Goal: Complete application form: Complete application form

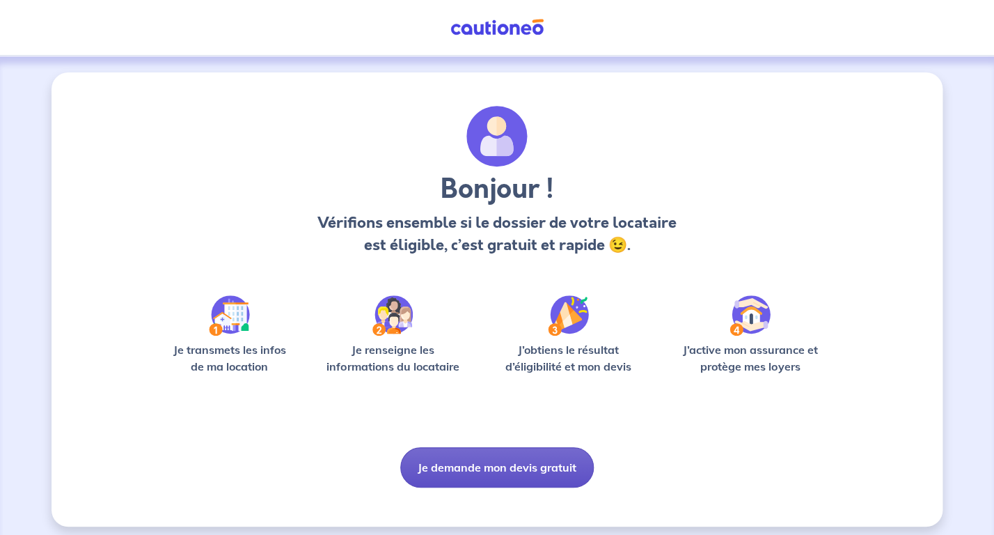
click at [553, 465] on button "Je demande mon devis gratuit" at bounding box center [497, 467] width 194 height 40
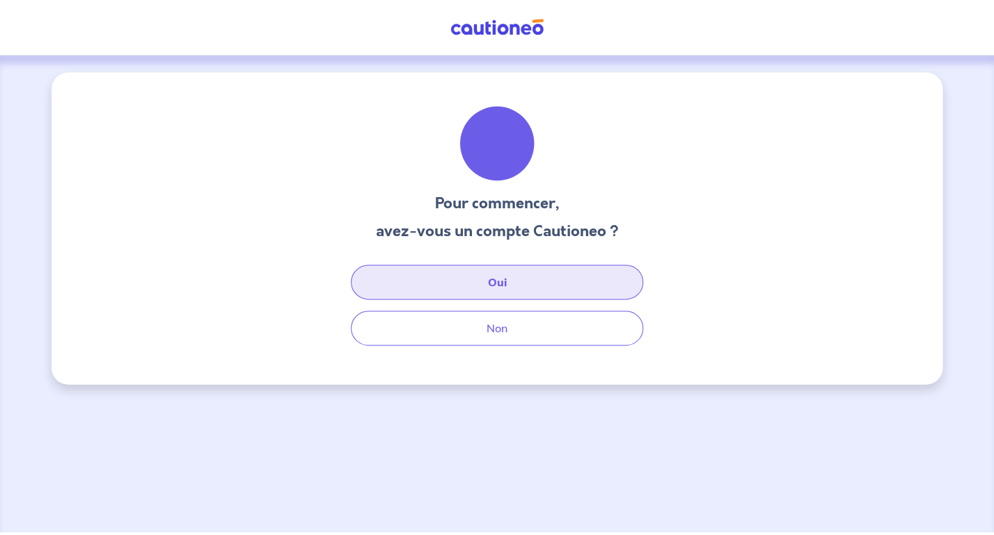
click at [550, 282] on button "Oui" at bounding box center [497, 282] width 292 height 35
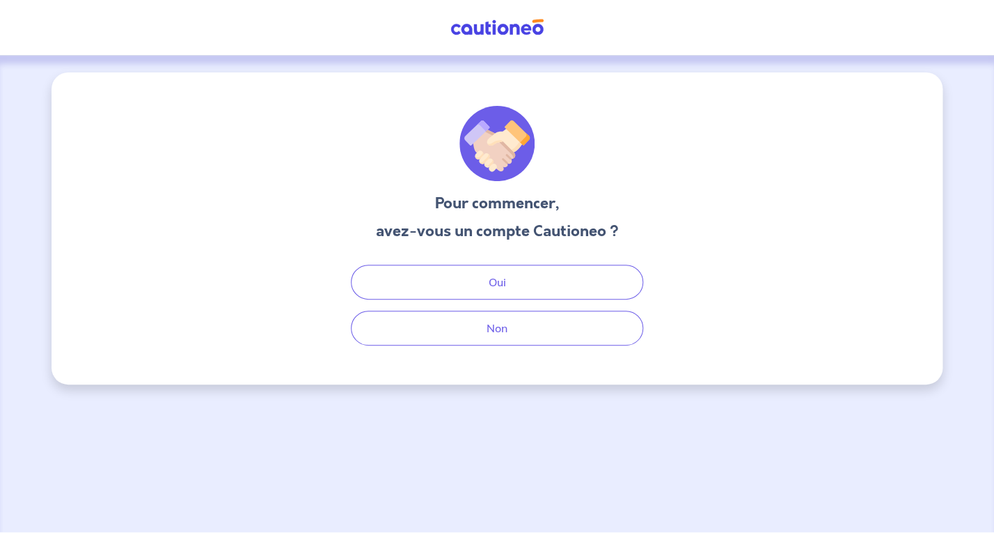
click at [510, 307] on div "Oui Non" at bounding box center [497, 305] width 334 height 81
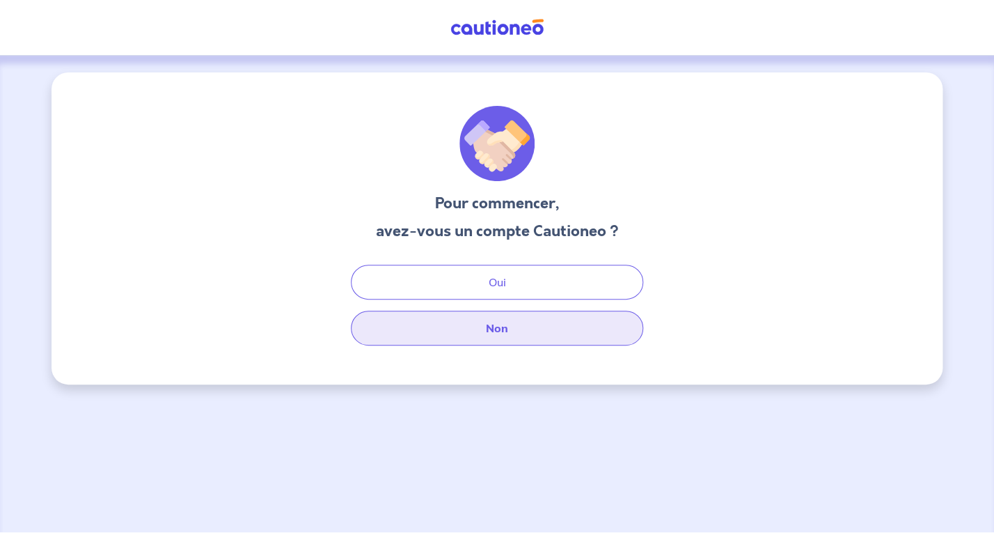
click at [514, 340] on button "Non" at bounding box center [497, 328] width 292 height 35
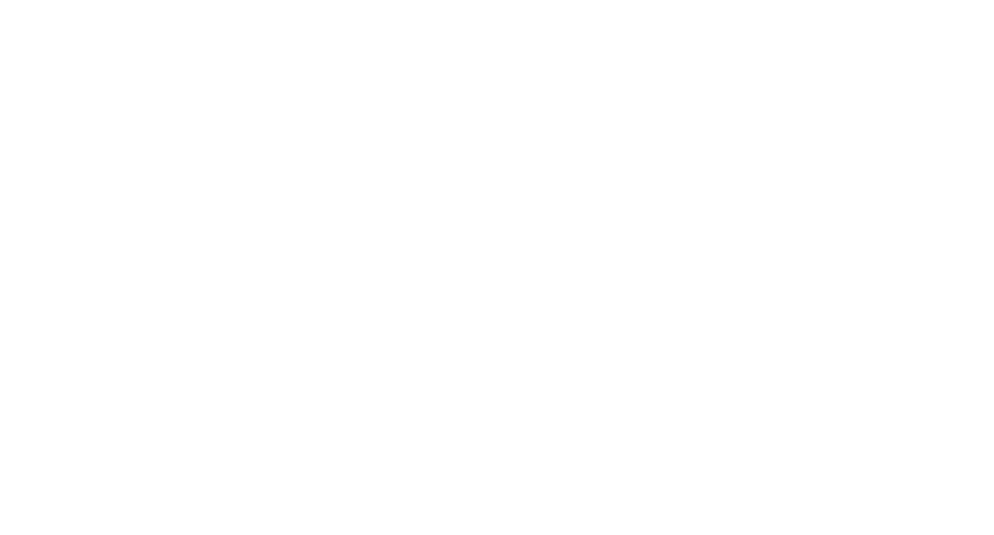
select select "FR"
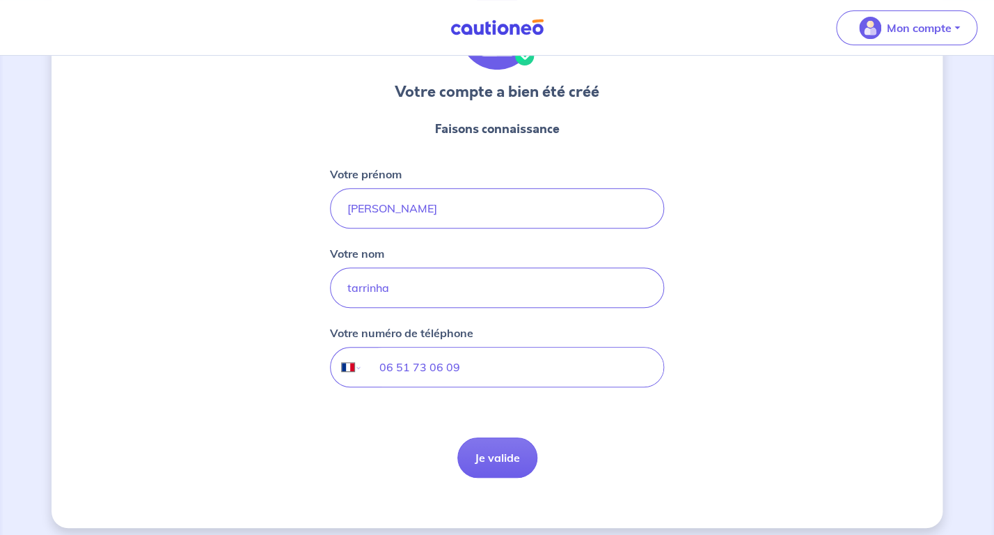
scroll to position [120, 0]
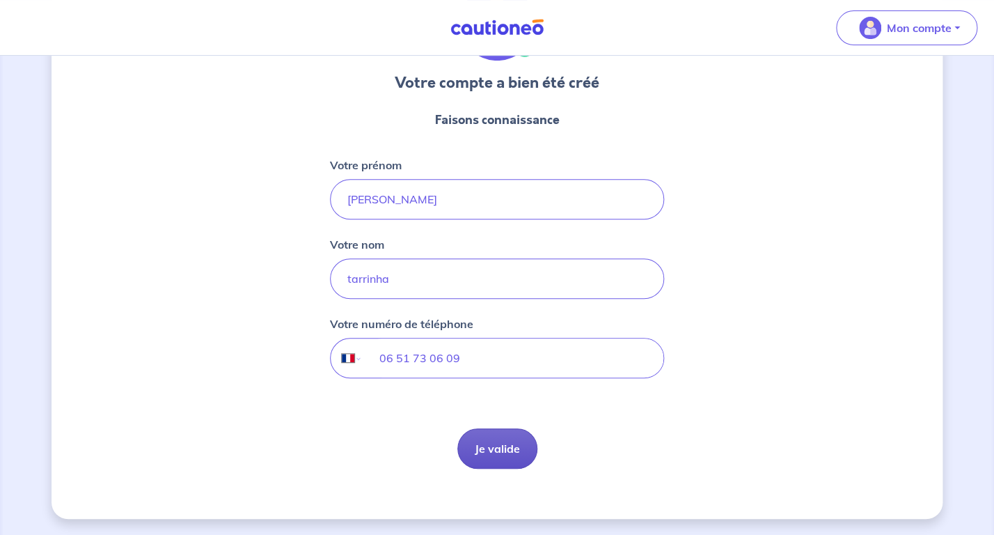
click at [486, 449] on button "Je valide" at bounding box center [498, 448] width 80 height 40
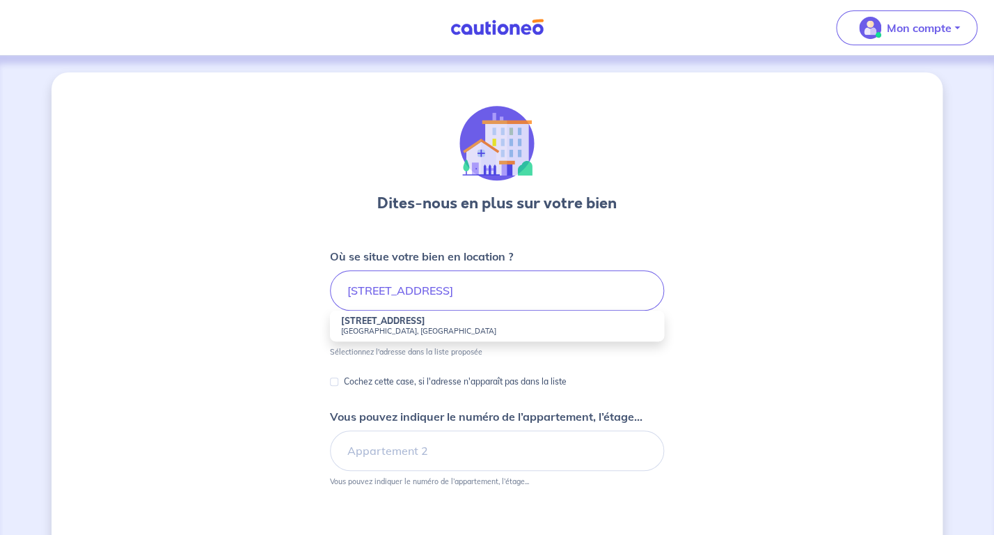
click at [421, 332] on small "[GEOGRAPHIC_DATA], [GEOGRAPHIC_DATA]" at bounding box center [497, 331] width 312 height 10
type input "[STREET_ADDRESS]"
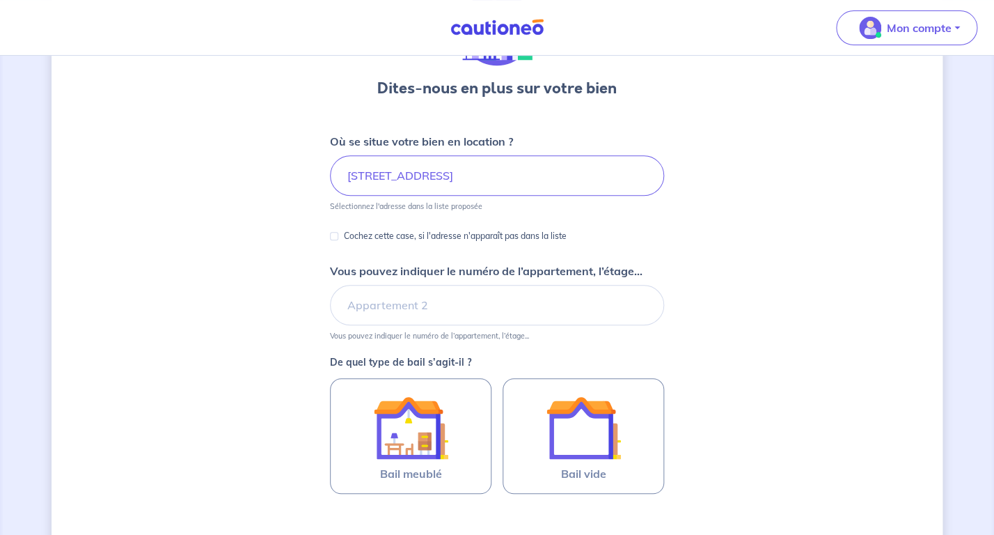
scroll to position [219, 0]
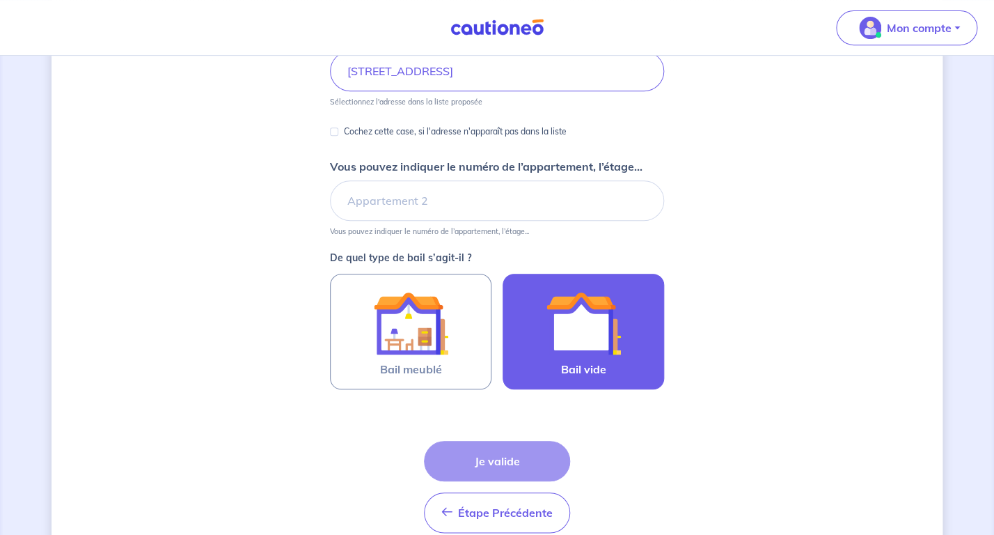
click at [558, 341] on img at bounding box center [583, 323] width 75 height 75
click at [0, 0] on input "Bail vide" at bounding box center [0, 0] width 0 height 0
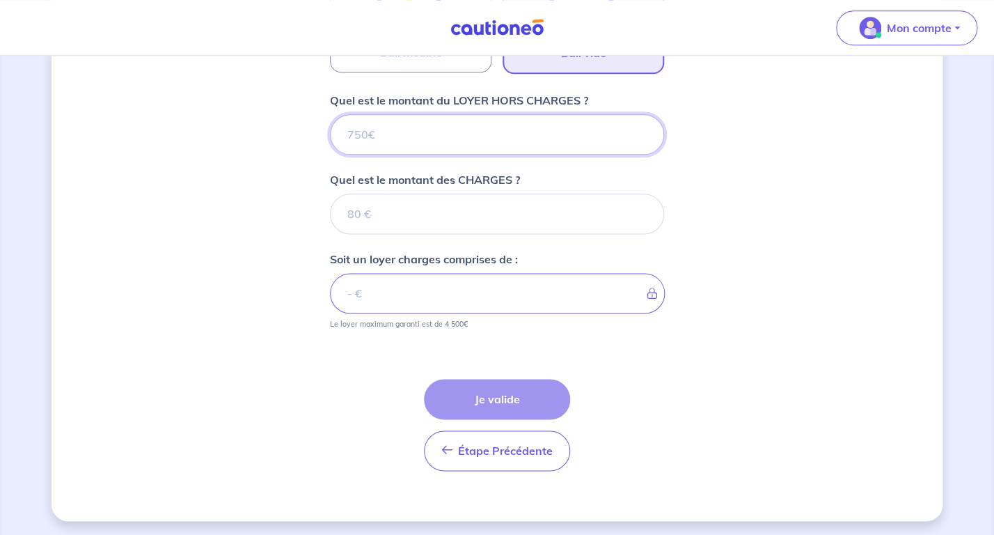
scroll to position [537, 0]
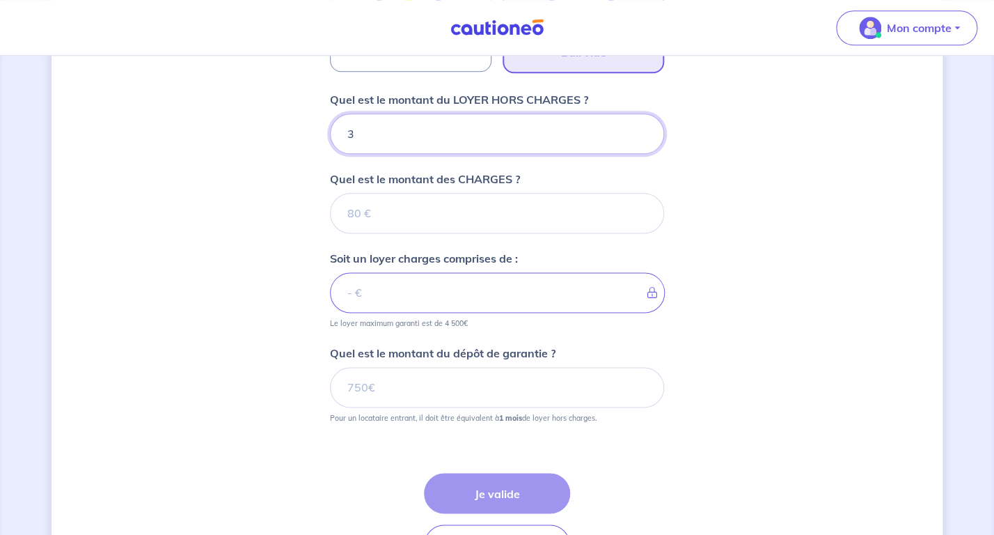
type input "35"
type input "359"
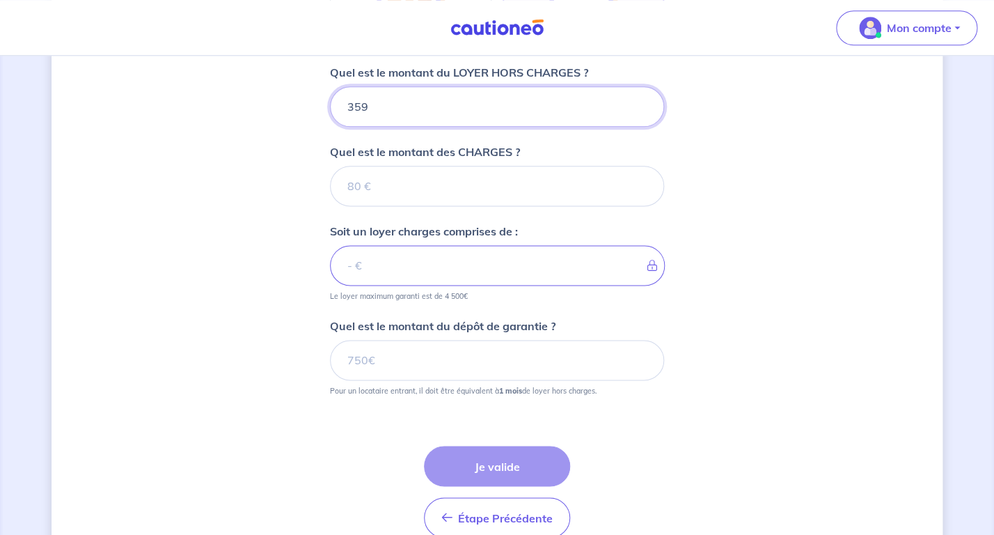
scroll to position [610, 0]
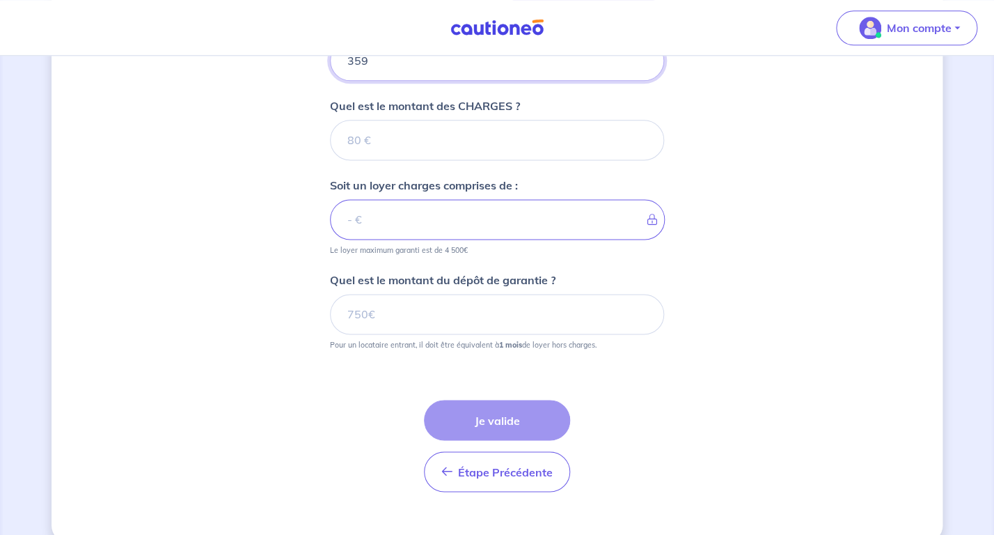
type input "359"
click at [577, 306] on input "Quel est le montant du dépôt de garantie ?" at bounding box center [497, 314] width 334 height 40
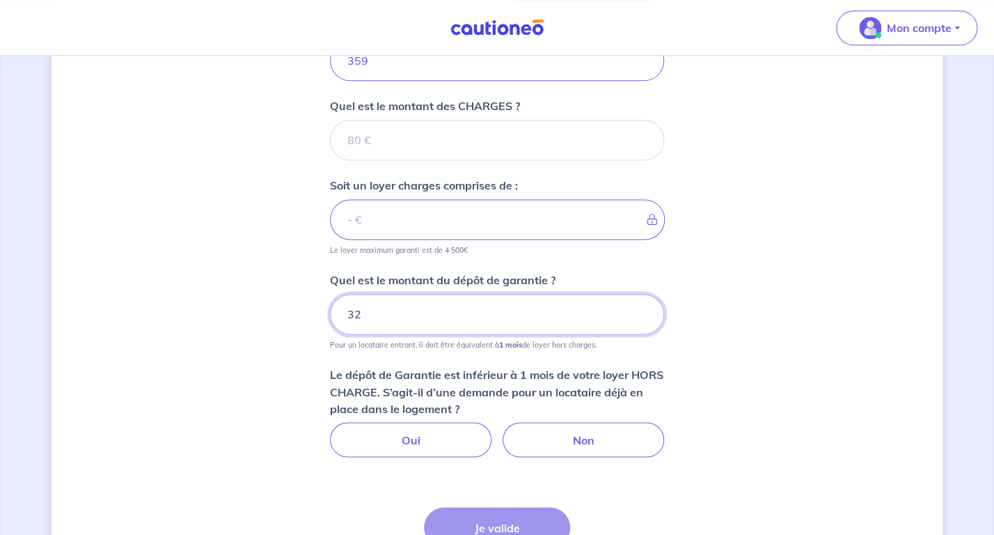
type input "321"
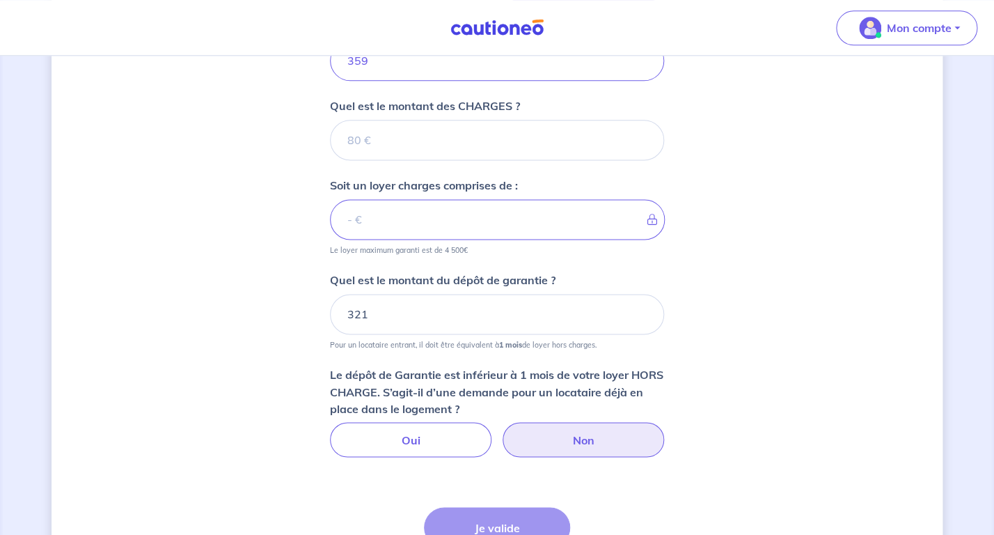
click at [591, 439] on label "Non" at bounding box center [584, 439] width 162 height 35
click at [502, 431] on input "Non" at bounding box center [497, 426] width 9 height 9
radio input "true"
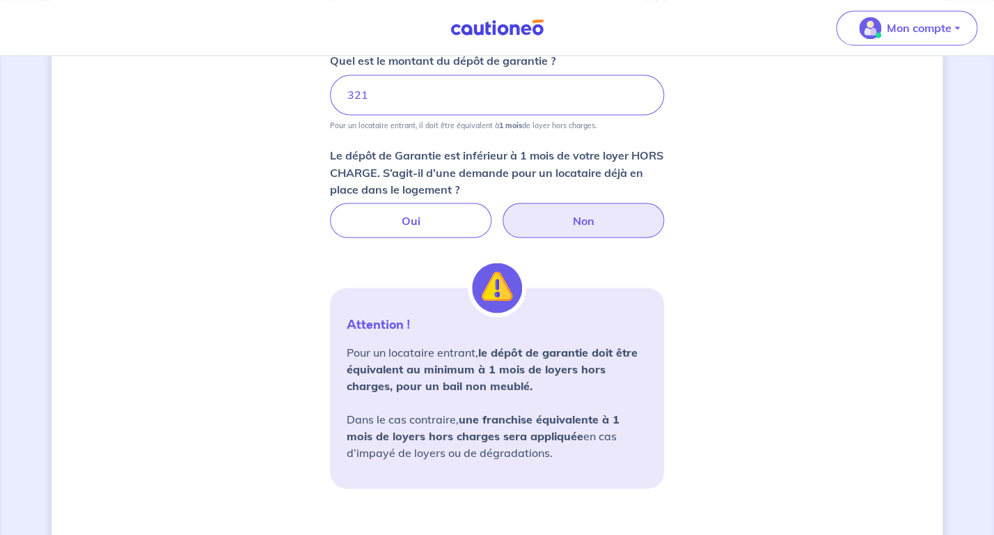
scroll to position [1000, 0]
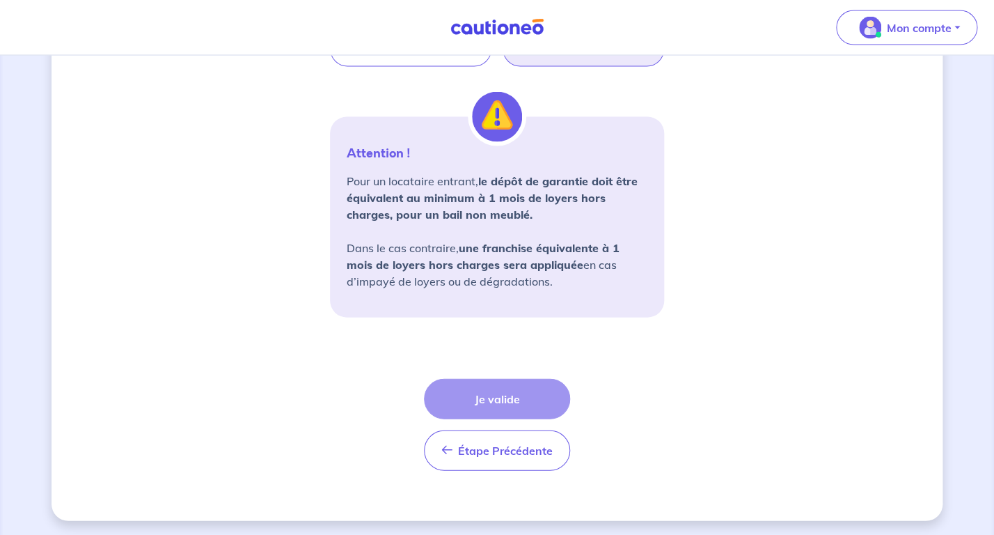
click at [537, 399] on div "Étape Précédente Précédent Je valide Je valide" at bounding box center [497, 425] width 146 height 92
click at [507, 396] on div "Étape Précédente Précédent Je valide Je valide" at bounding box center [497, 425] width 146 height 92
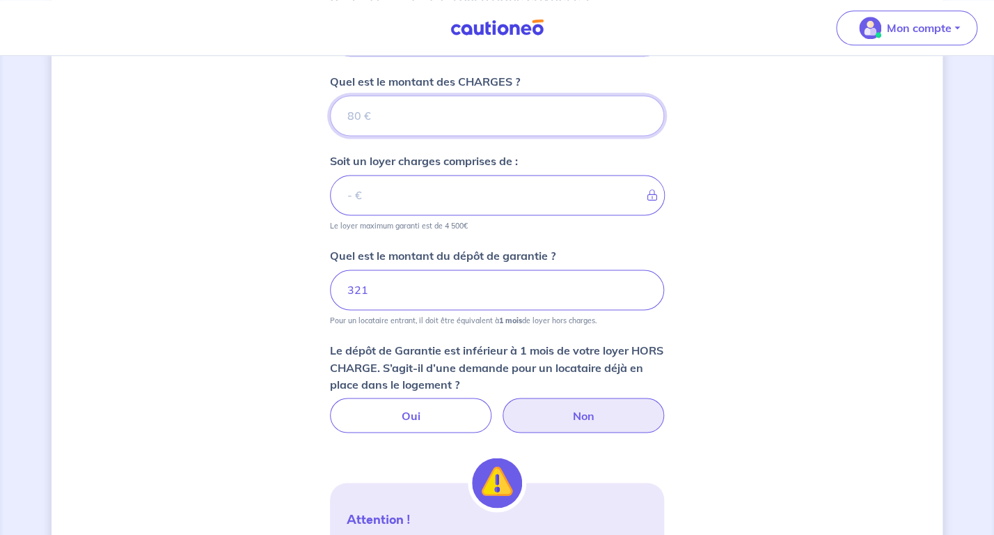
click at [483, 130] on input "Quel est le montant des CHARGES ?" at bounding box center [497, 115] width 334 height 40
type input "0"
type input "359"
type input "0"
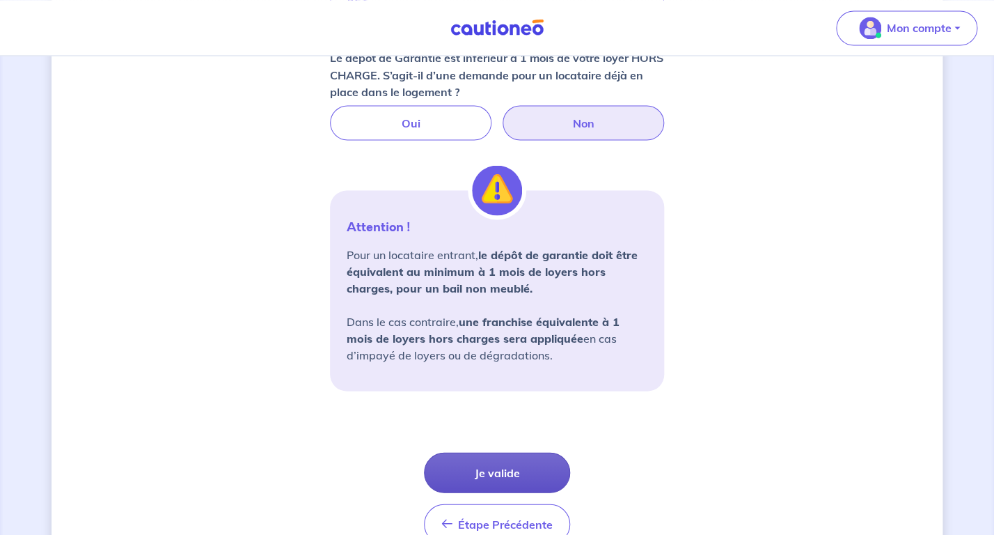
click at [501, 471] on button "Je valide" at bounding box center [497, 472] width 146 height 40
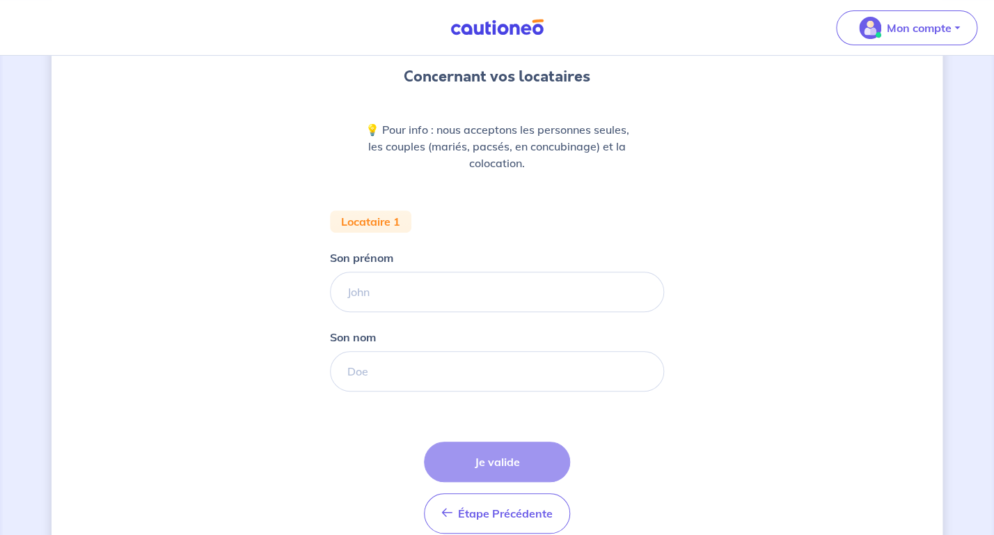
scroll to position [118, 0]
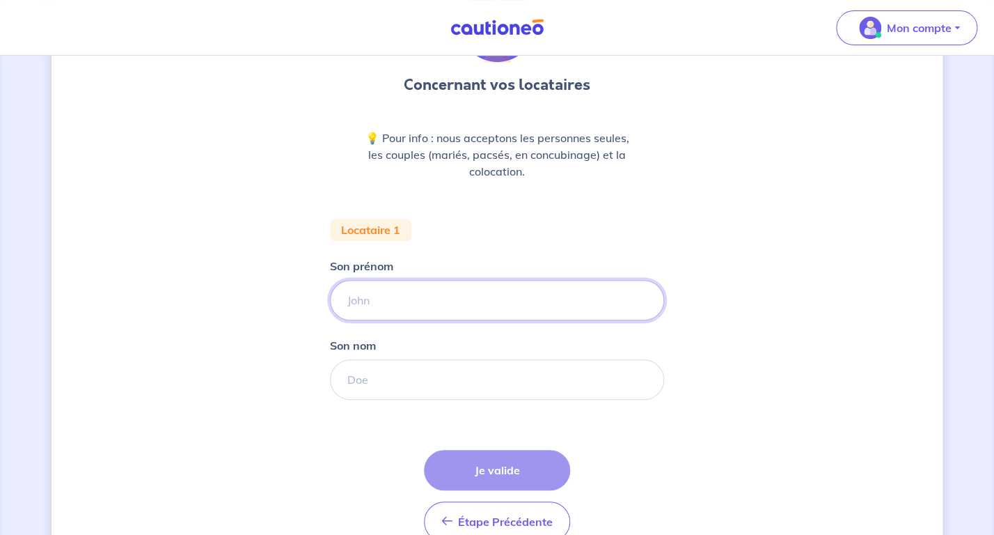
click at [491, 312] on input "Son prénom" at bounding box center [497, 300] width 334 height 40
type input "mireille"
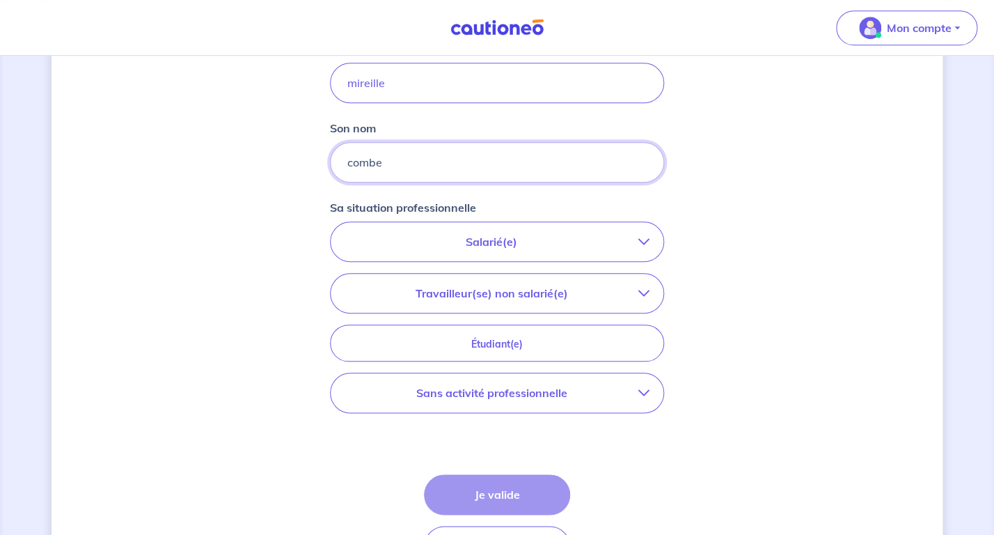
scroll to position [338, 0]
type input "combe"
click at [650, 389] on icon "button" at bounding box center [644, 390] width 11 height 11
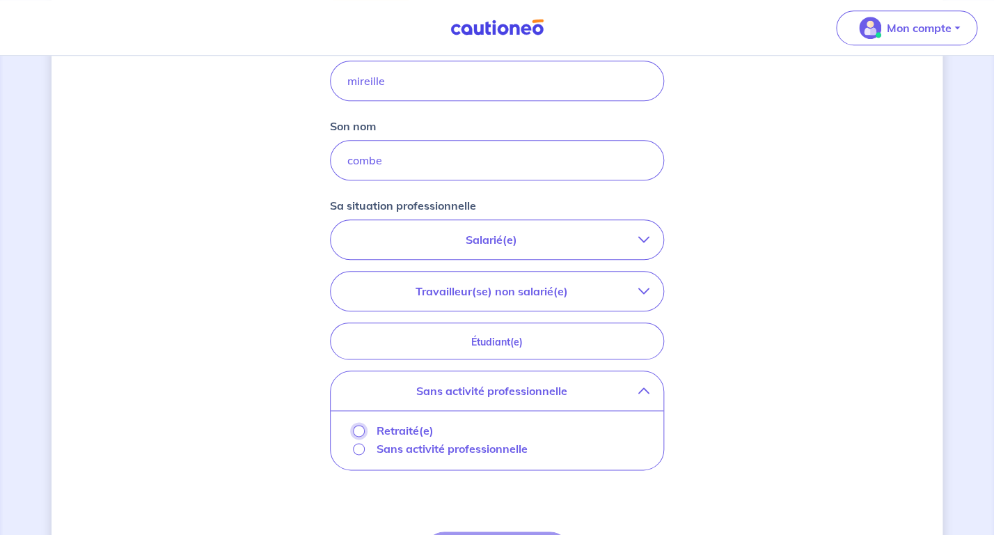
click at [360, 431] on input "Retraité(e)" at bounding box center [359, 431] width 12 height 12
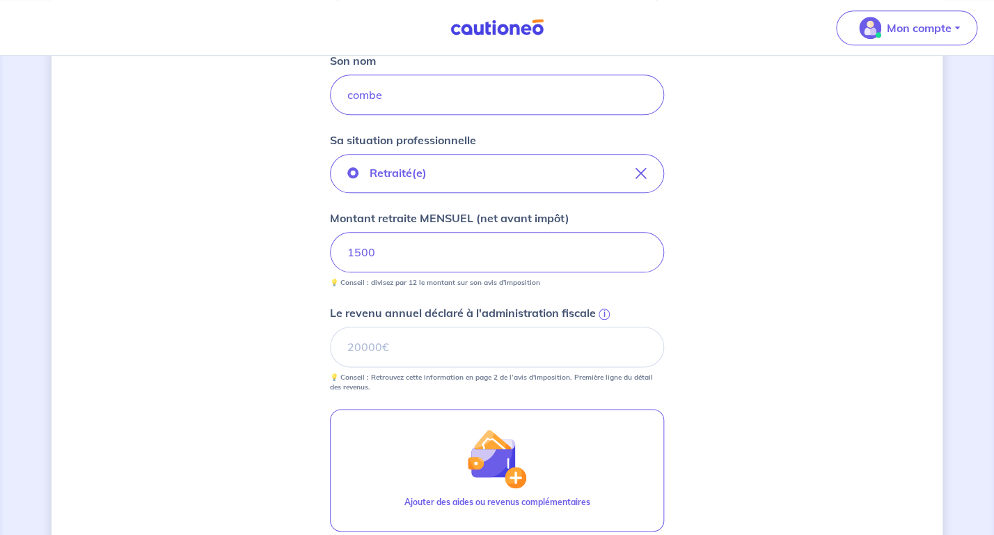
scroll to position [411, 0]
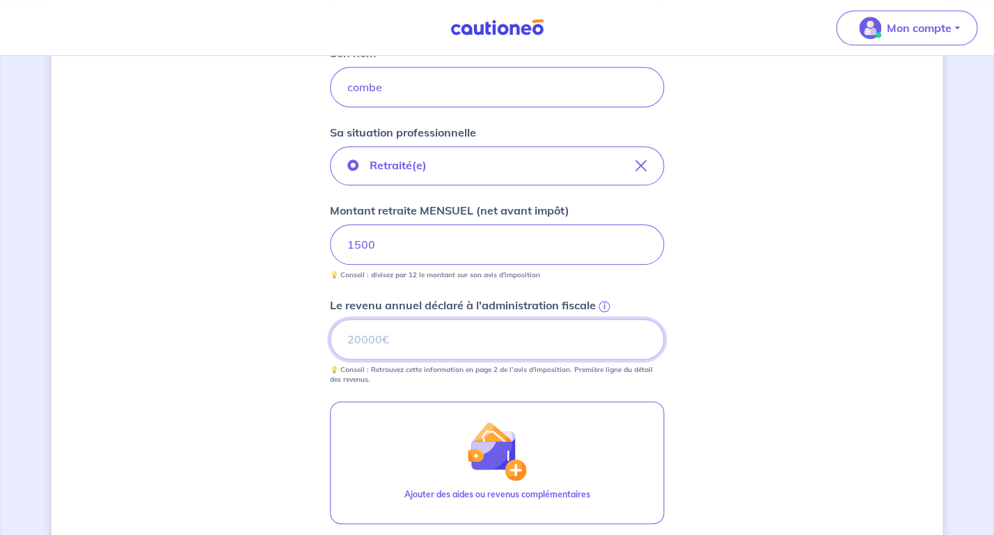
click at [368, 338] on input "Le revenu annuel déclaré à l'administration fiscale i" at bounding box center [497, 339] width 334 height 40
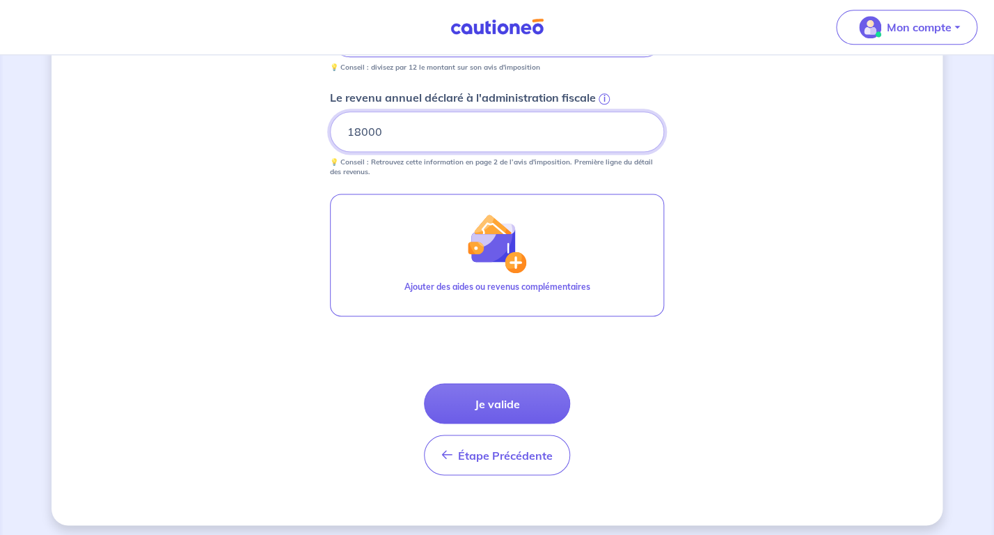
scroll to position [623, 0]
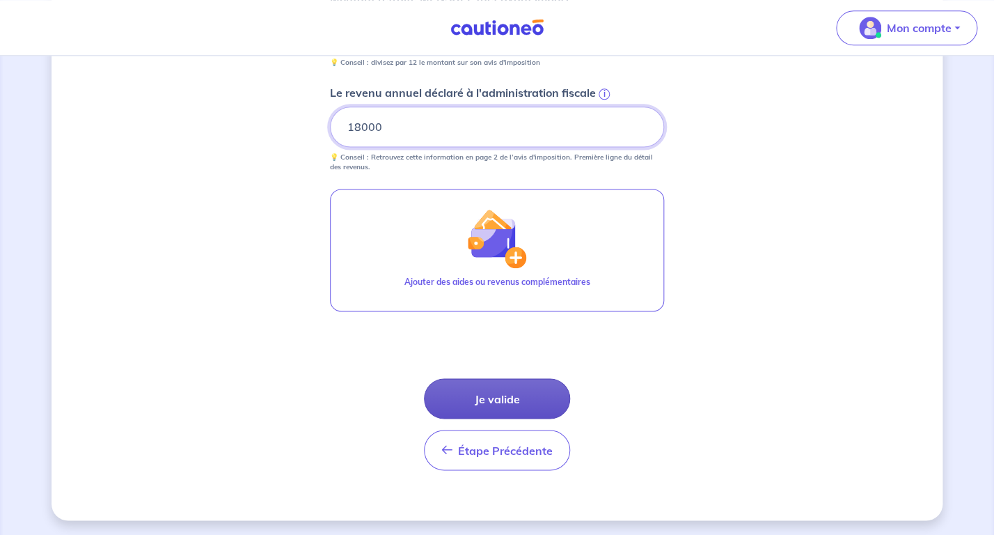
type input "18000"
click at [485, 398] on button "Je valide" at bounding box center [497, 398] width 146 height 40
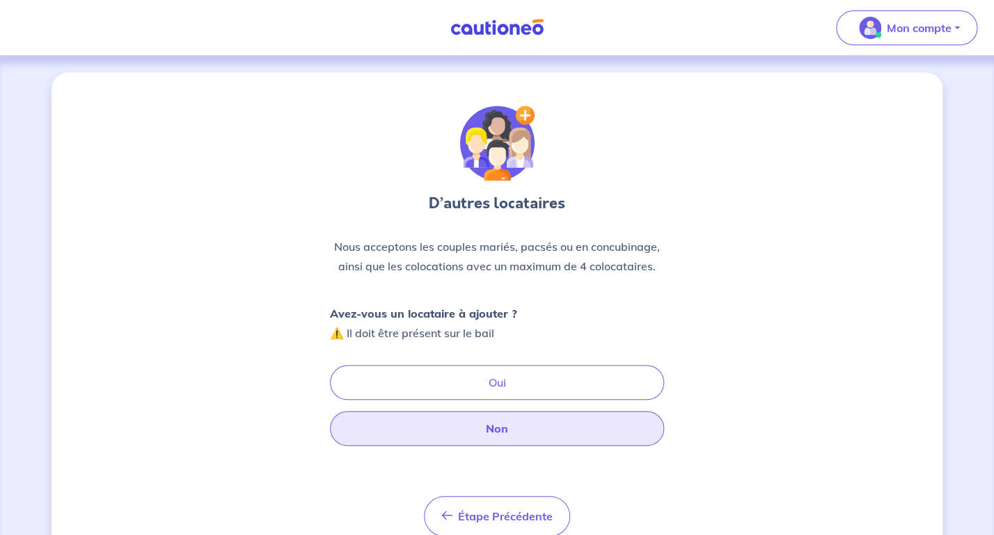
click at [503, 419] on button "Non" at bounding box center [497, 428] width 334 height 35
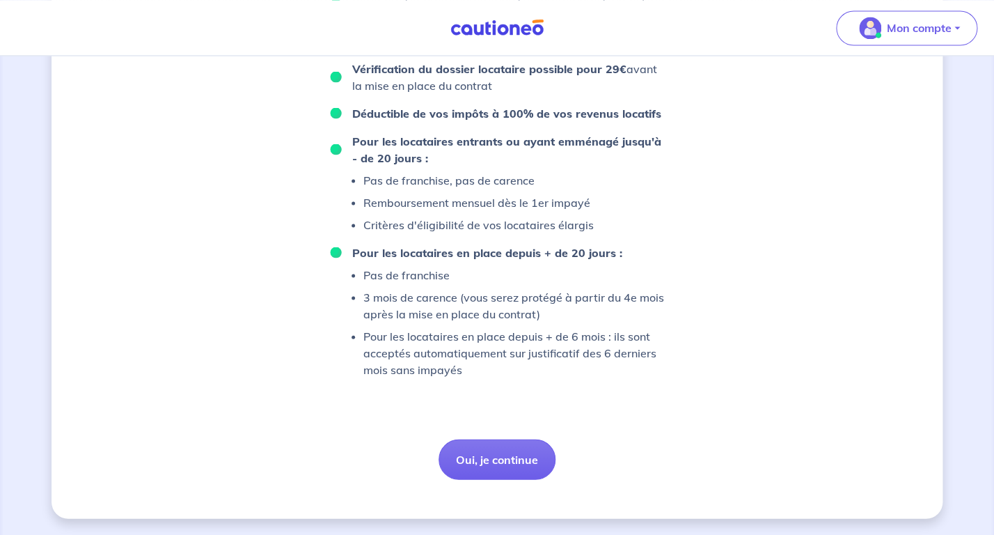
scroll to position [1040, 0]
click at [481, 439] on button "Oui, je continue" at bounding box center [497, 459] width 117 height 40
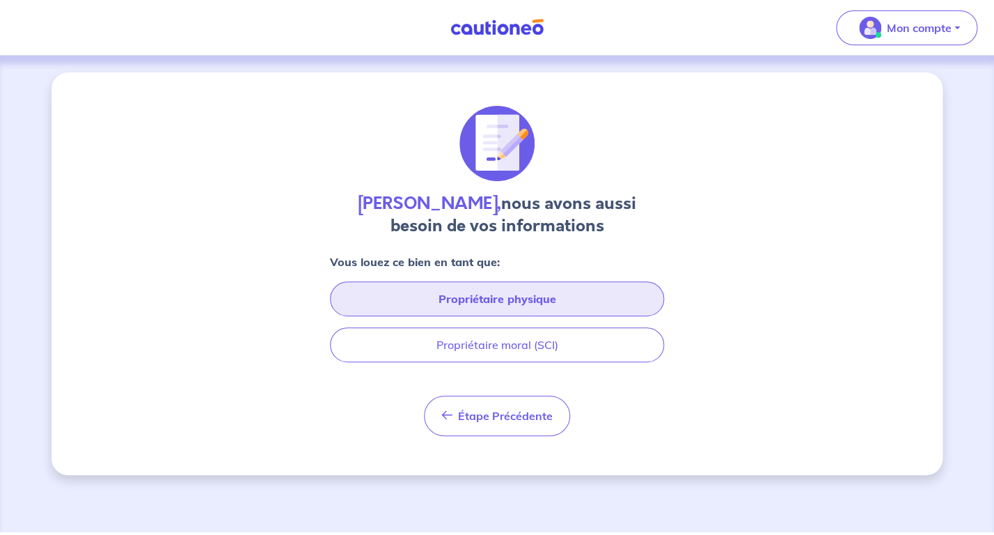
click at [526, 308] on button "Propriétaire physique" at bounding box center [497, 298] width 334 height 35
select select "FR"
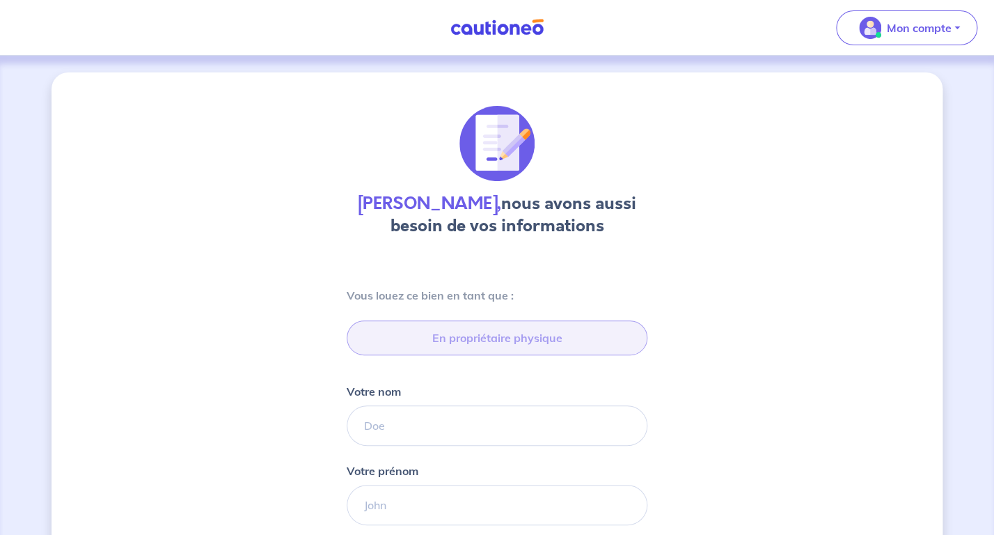
type input "06 51 73 06 09"
type input "[STREET_ADDRESS]"
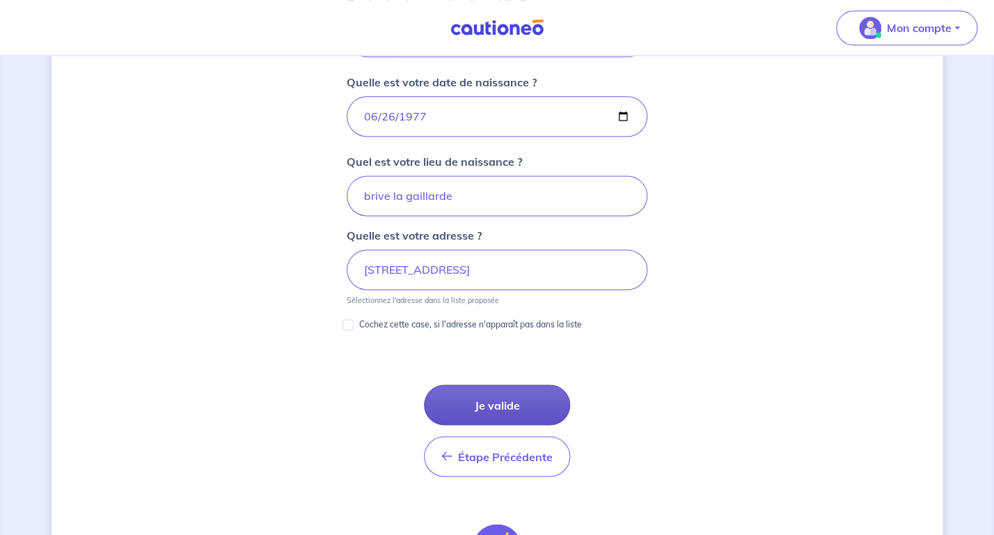
click at [493, 391] on button "Je valide" at bounding box center [497, 404] width 146 height 40
